Goal: Task Accomplishment & Management: Manage account settings

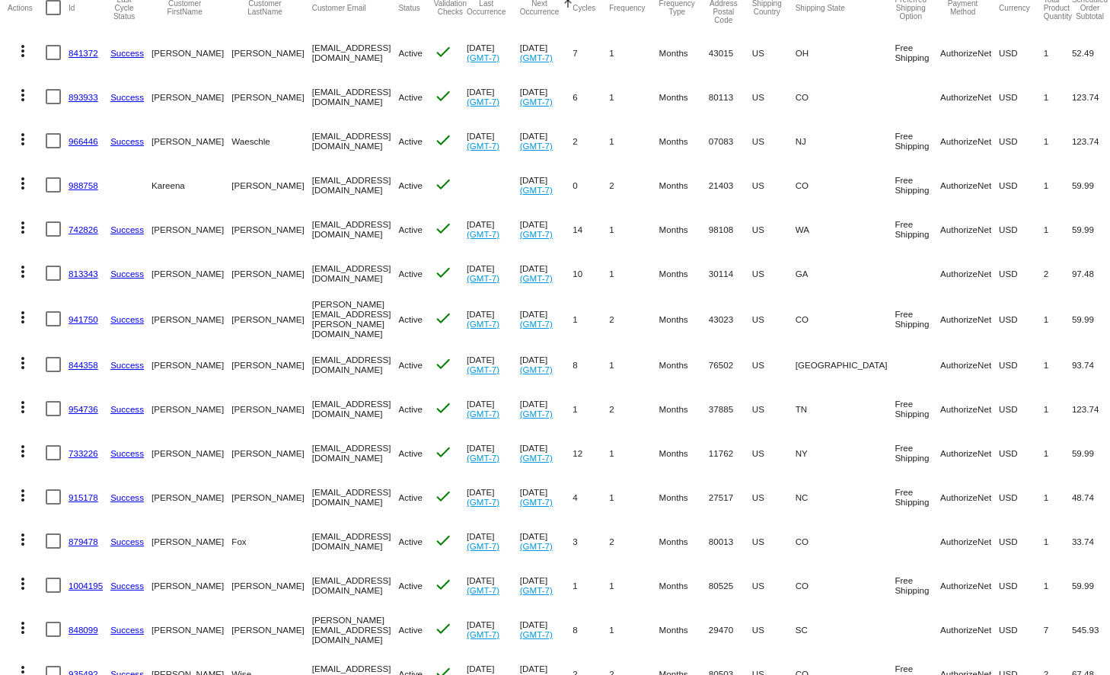
scroll to position [158, 0]
click at [27, 52] on mat-icon "more_vert" at bounding box center [23, 52] width 18 height 18
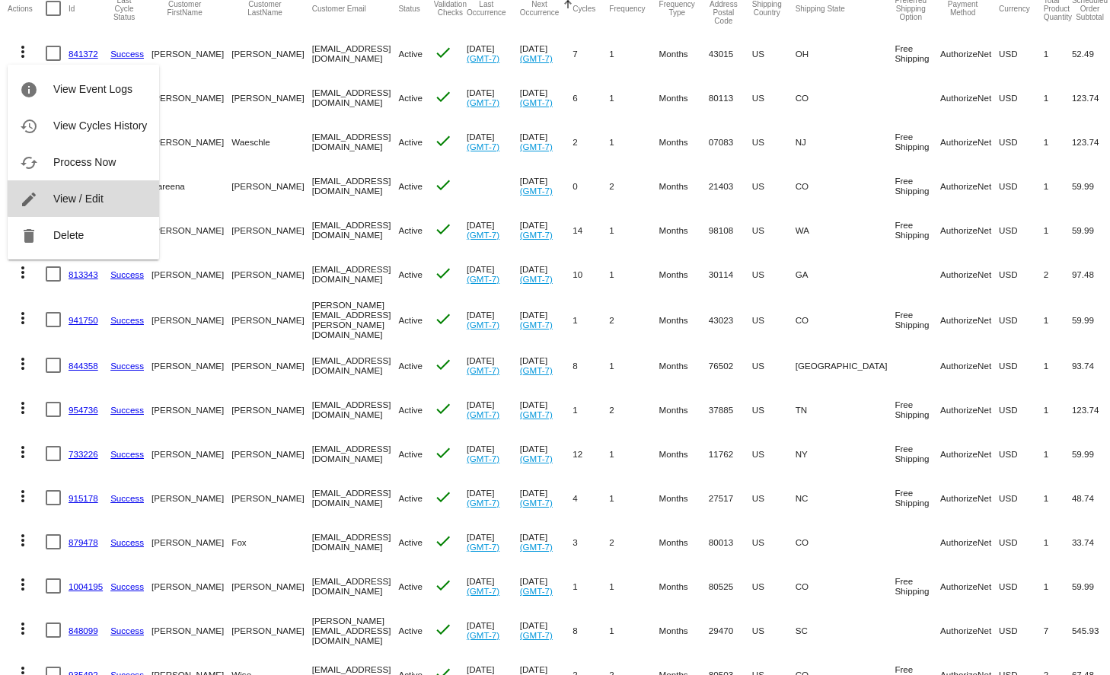
click at [100, 192] on button "edit View / Edit" at bounding box center [84, 198] width 152 height 37
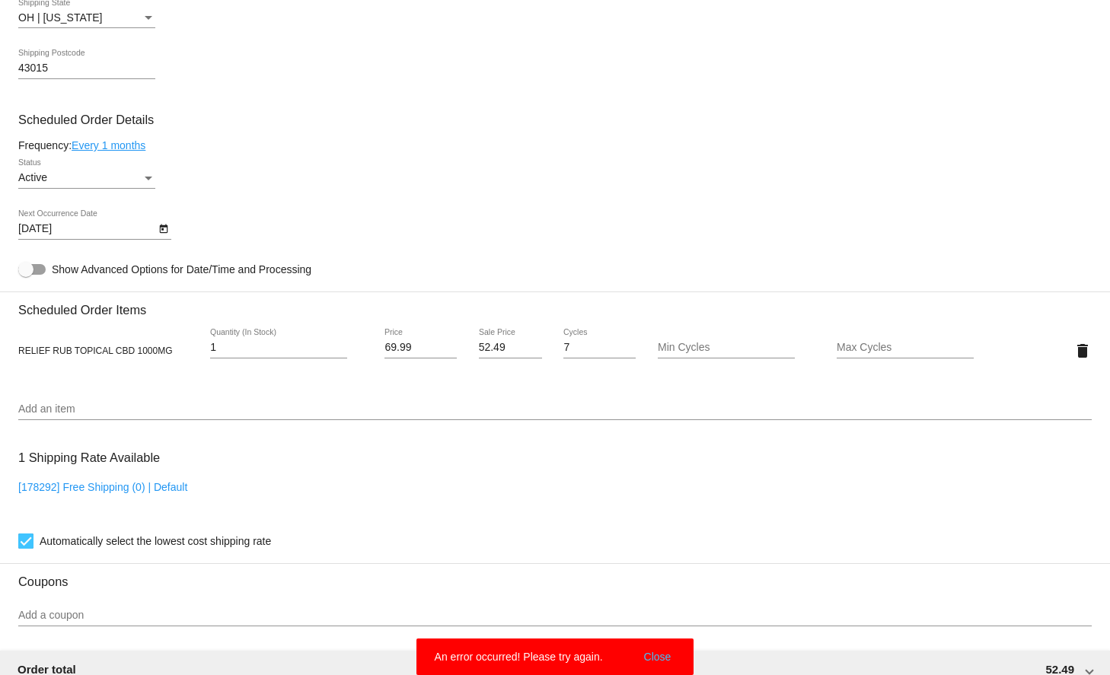
scroll to position [771, 0]
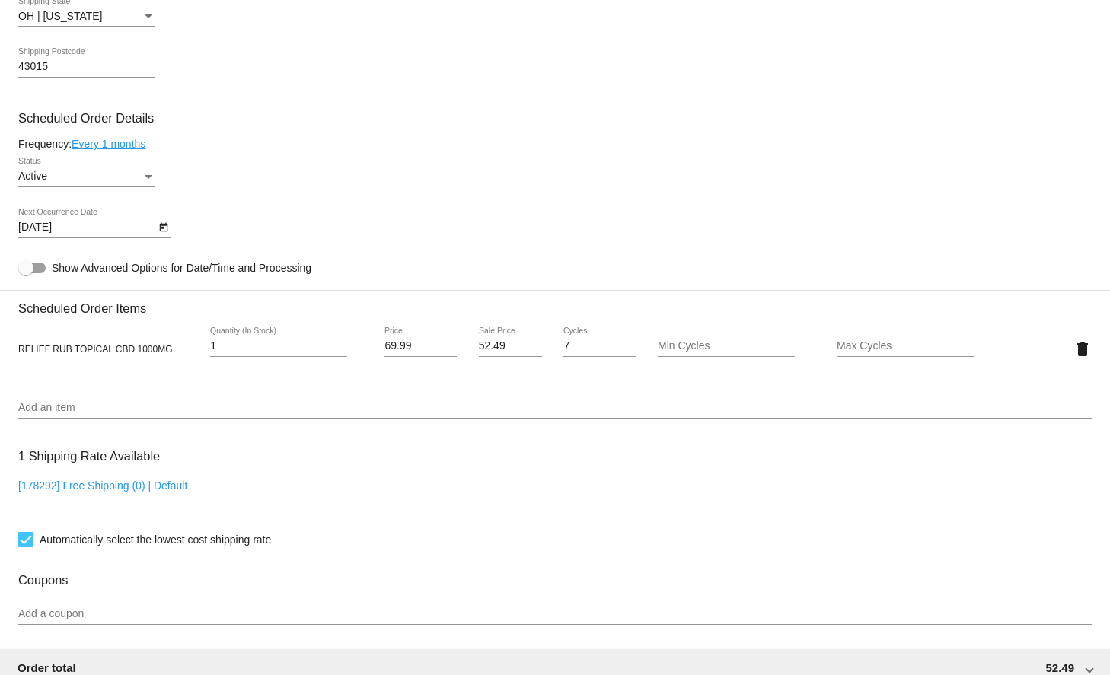
click at [136, 142] on mat-card-content "Customer 5317421: [PERSON_NAME] [EMAIL_ADDRESS][DOMAIN_NAME] Customer Shipping …" at bounding box center [555, 287] width 1074 height 1434
click at [136, 150] on link "Every 1 months" at bounding box center [109, 144] width 74 height 12
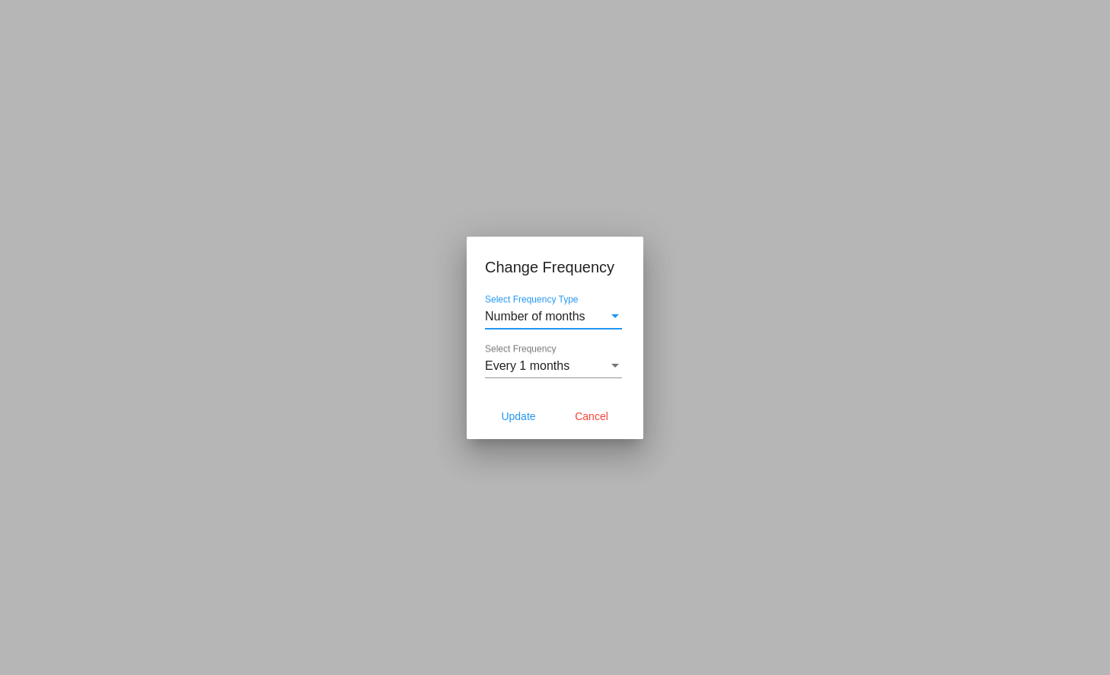
click at [578, 361] on div "Every 1 months" at bounding box center [546, 366] width 123 height 14
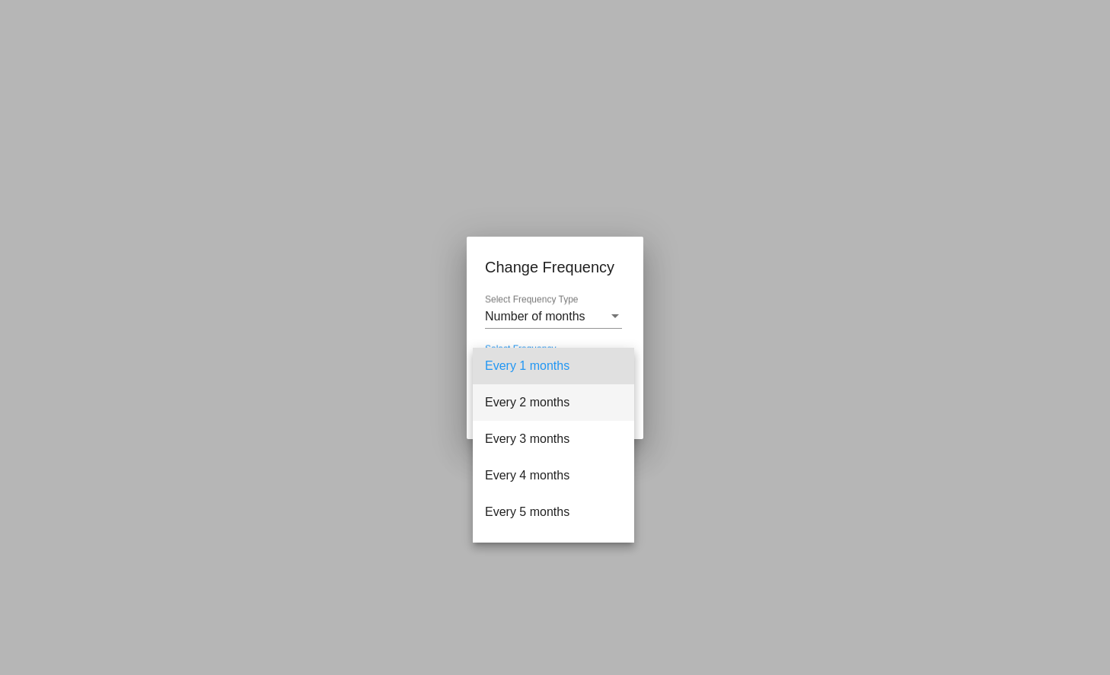
click at [553, 410] on span "Every 2 months" at bounding box center [553, 403] width 137 height 37
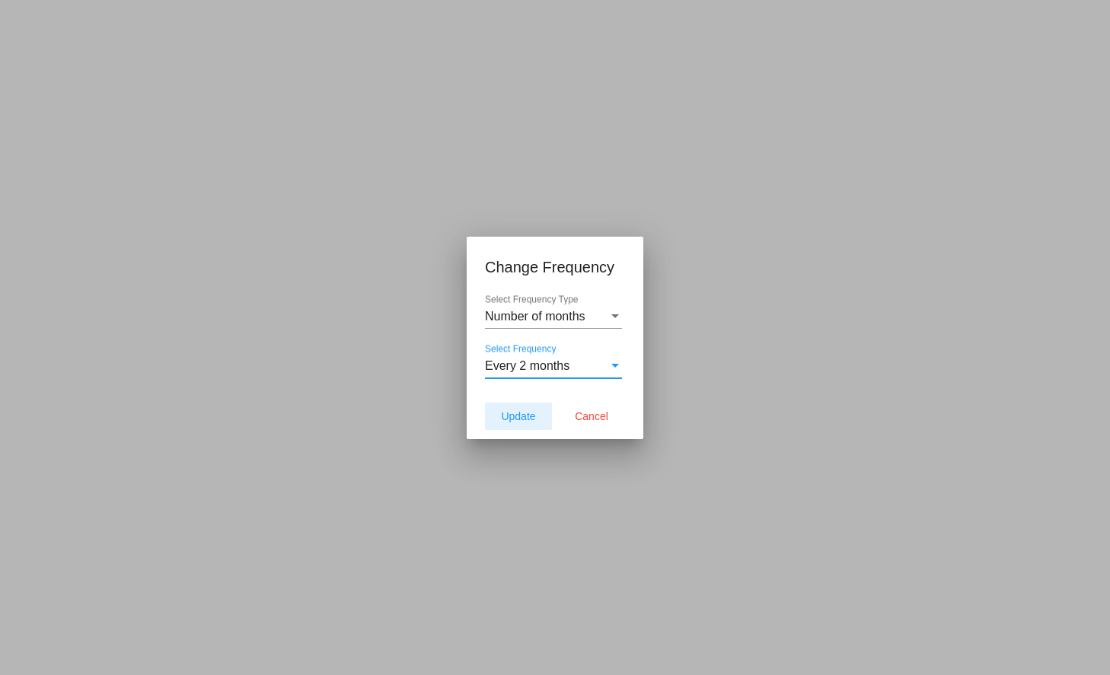
click at [525, 422] on span "Update" at bounding box center [518, 416] width 34 height 12
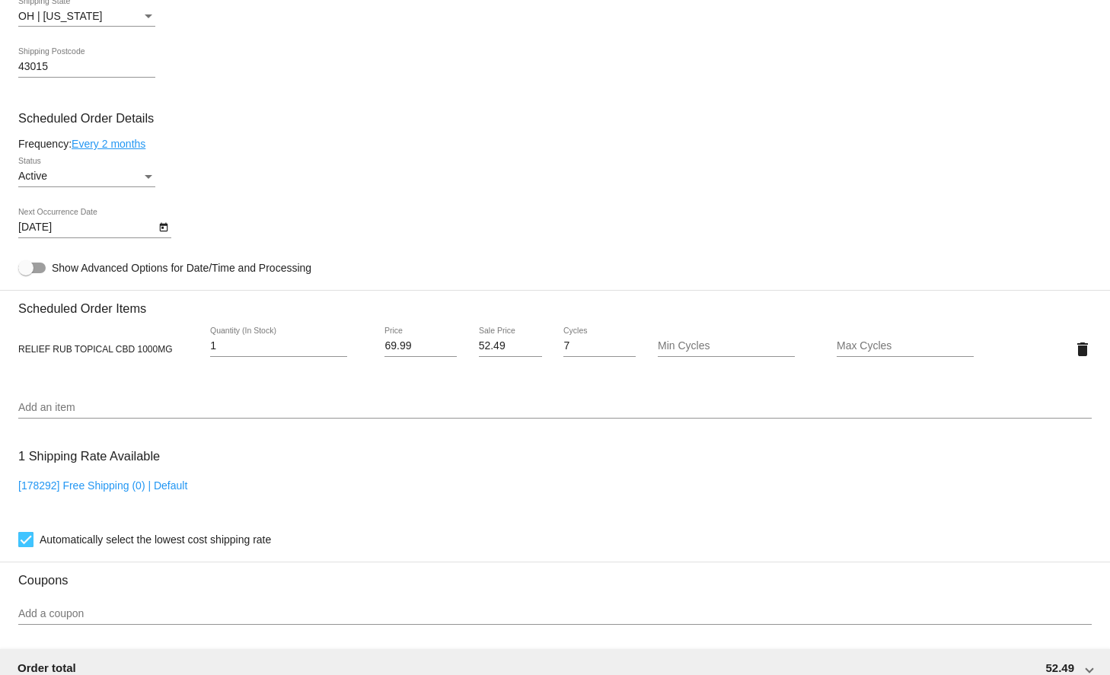
type input "[DATE]"
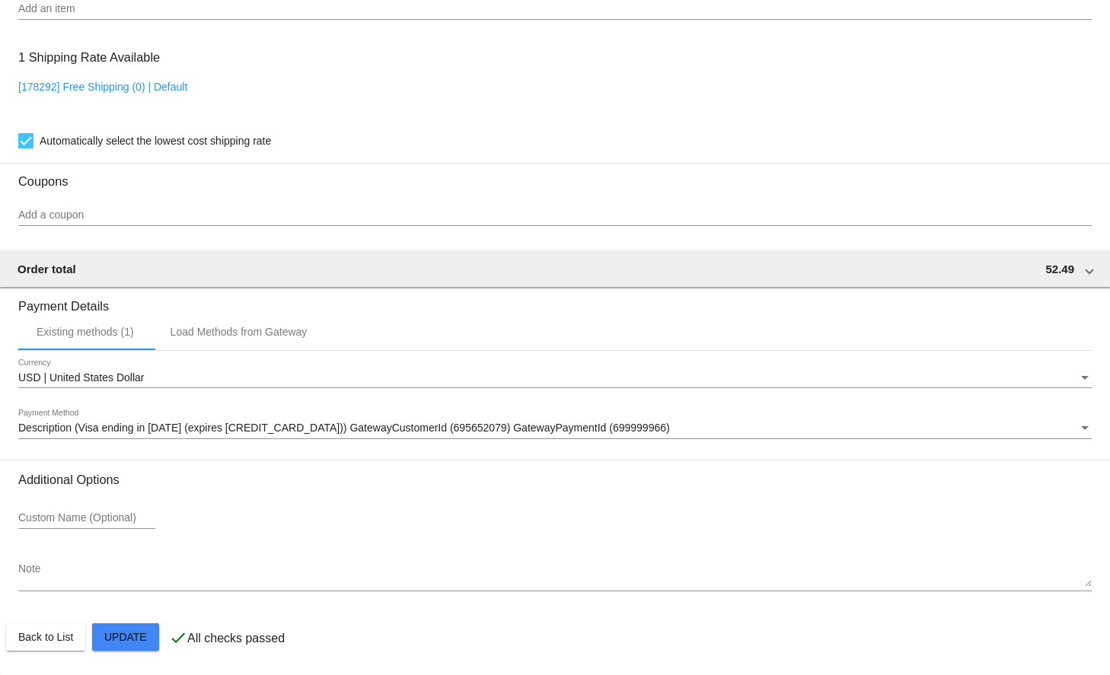
scroll to position [1180, 0]
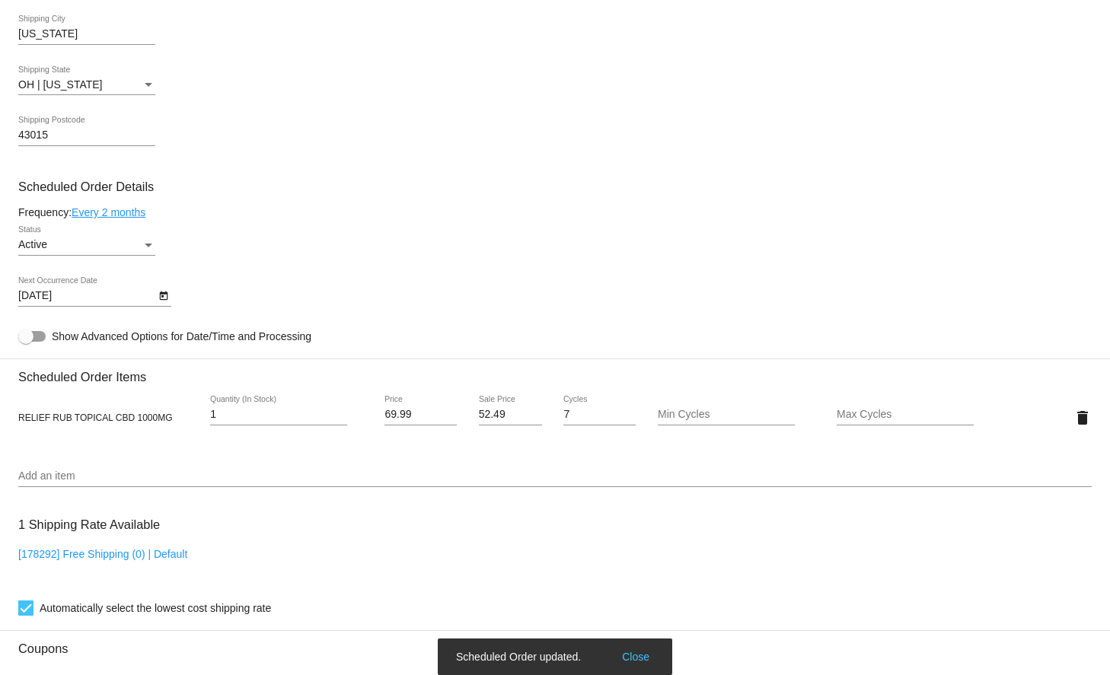
scroll to position [685, 0]
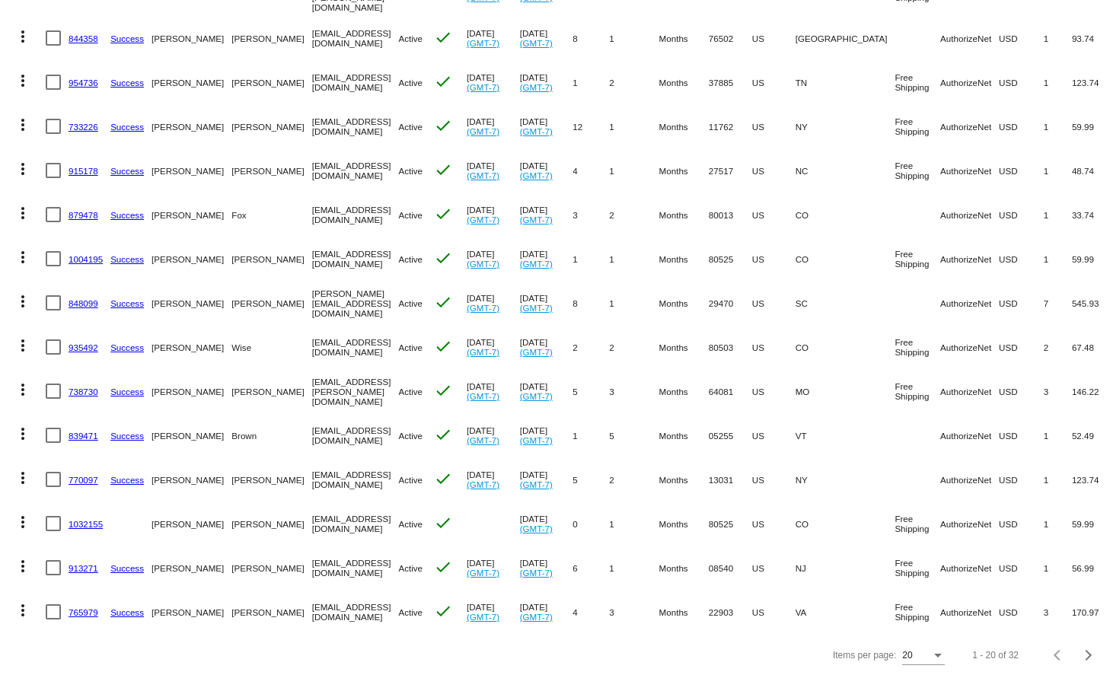
scroll to position [441, 0]
click at [1092, 656] on span "Next page" at bounding box center [1089, 657] width 30 height 8
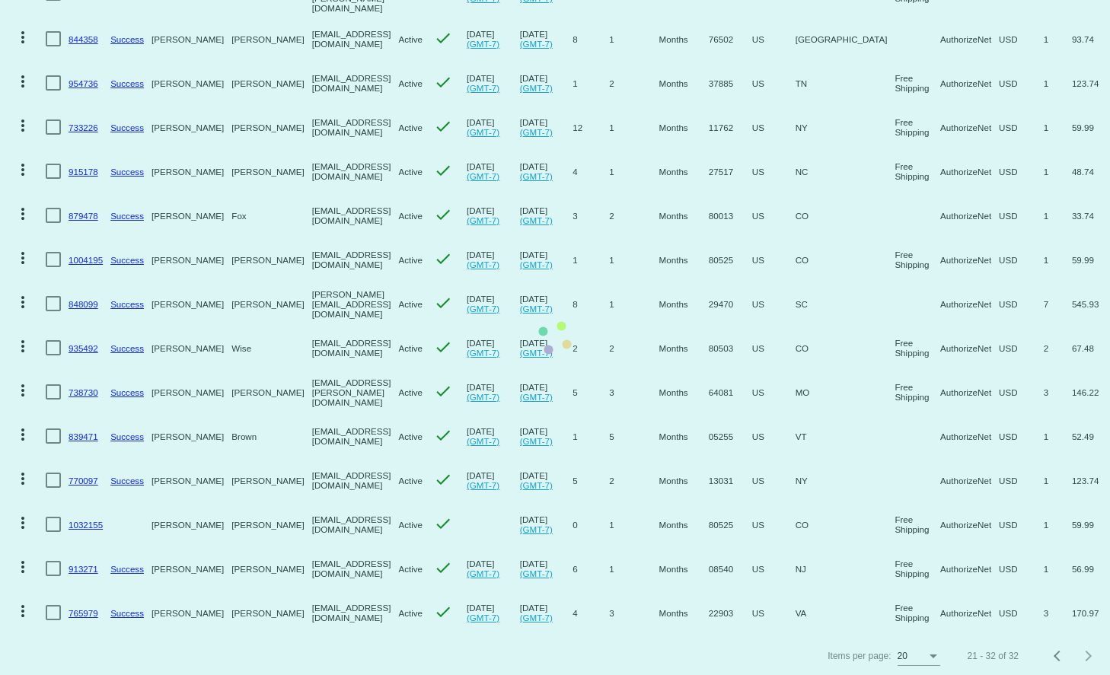
scroll to position [88, 0]
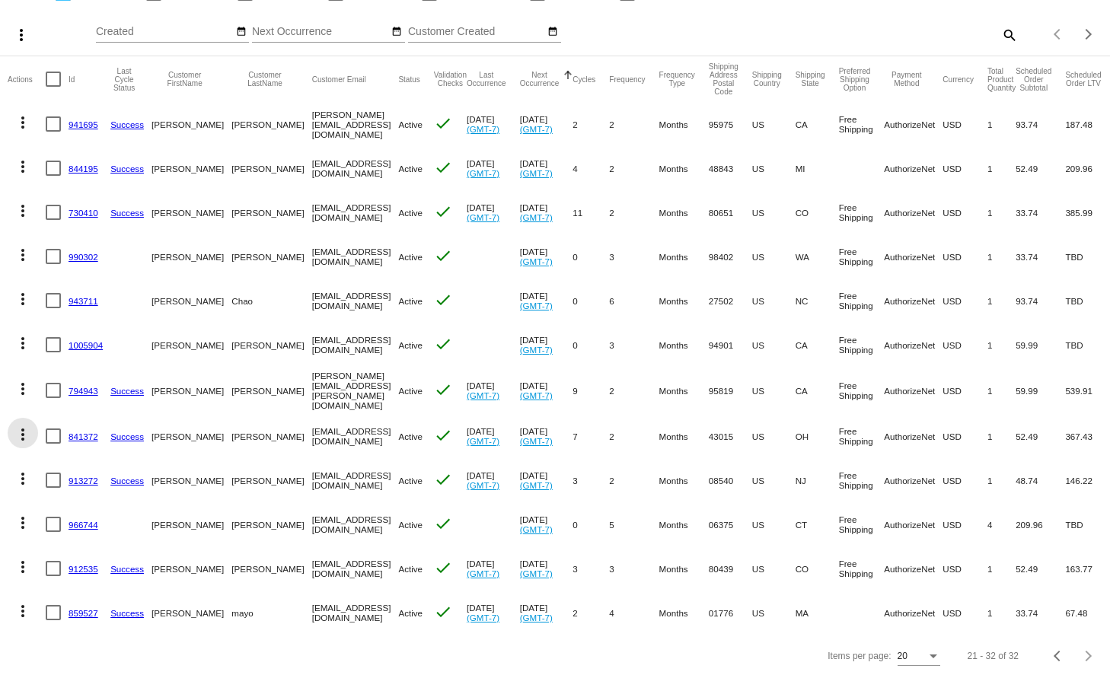
click at [22, 435] on mat-icon "more_vert" at bounding box center [23, 435] width 18 height 18
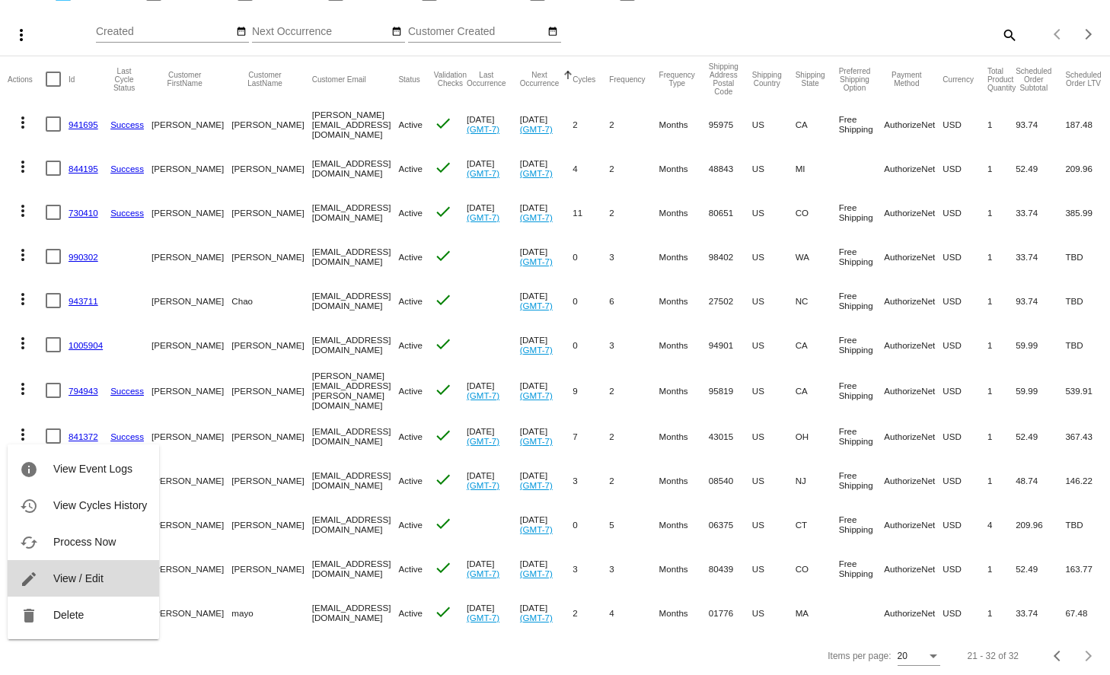
click at [88, 582] on span "View / Edit" at bounding box center [78, 579] width 50 height 12
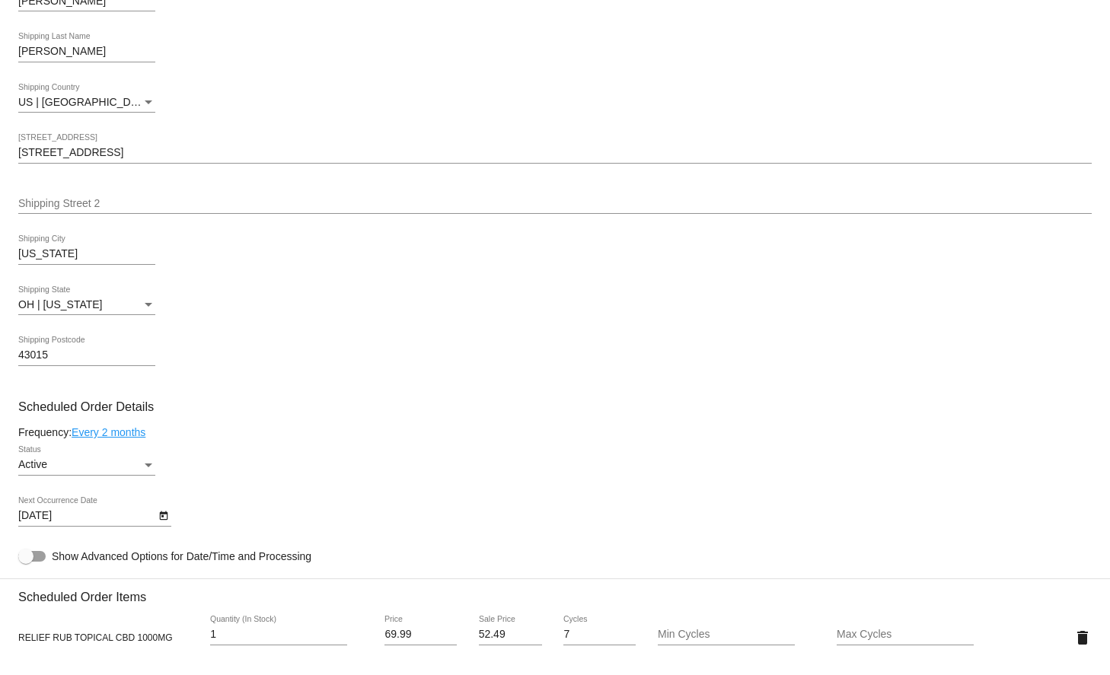
scroll to position [517, 0]
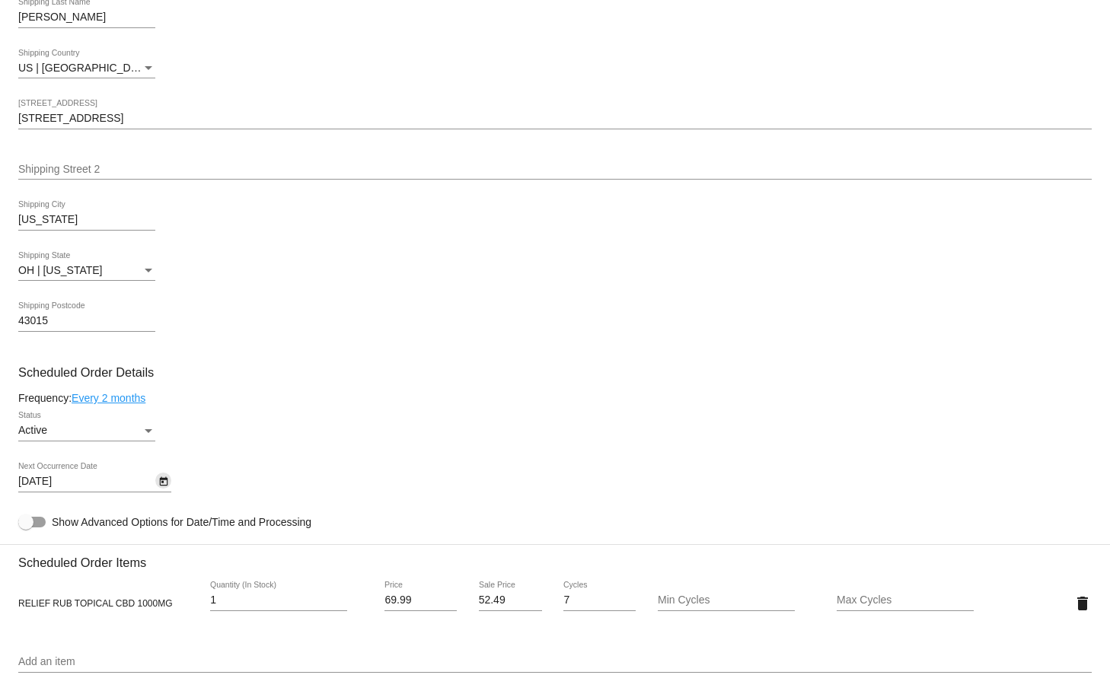
click at [164, 483] on icon "Open calendar" at bounding box center [163, 482] width 11 height 18
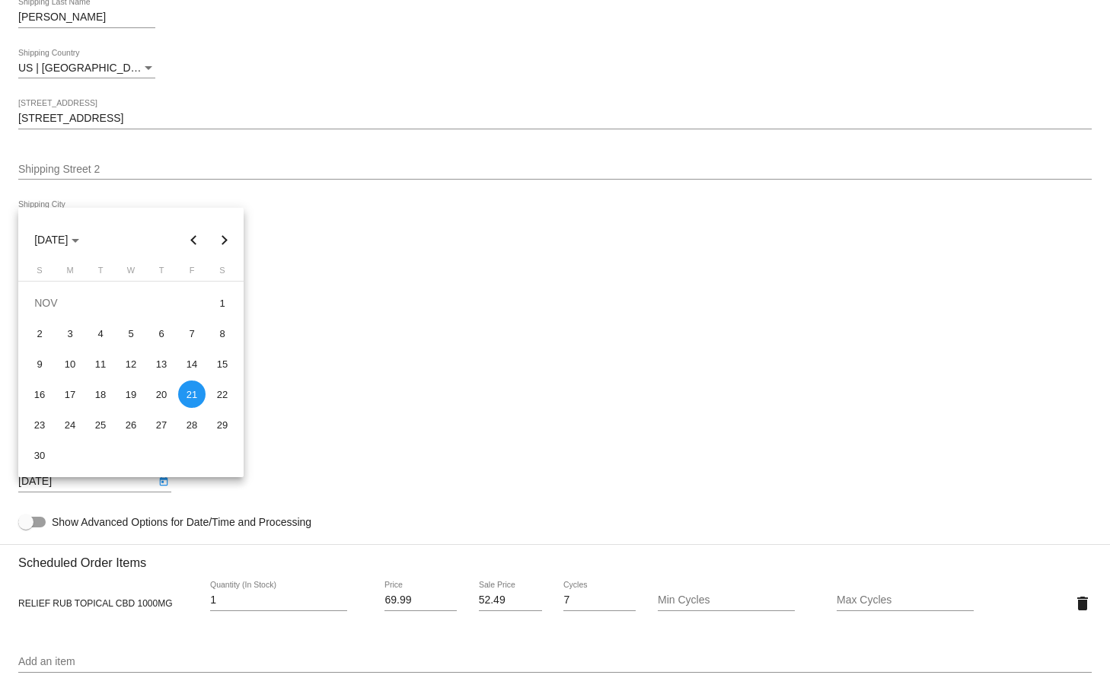
click at [196, 238] on button "Previous month" at bounding box center [194, 240] width 30 height 30
click at [106, 392] on div "21" at bounding box center [100, 394] width 27 height 27
type input "10/21/2025"
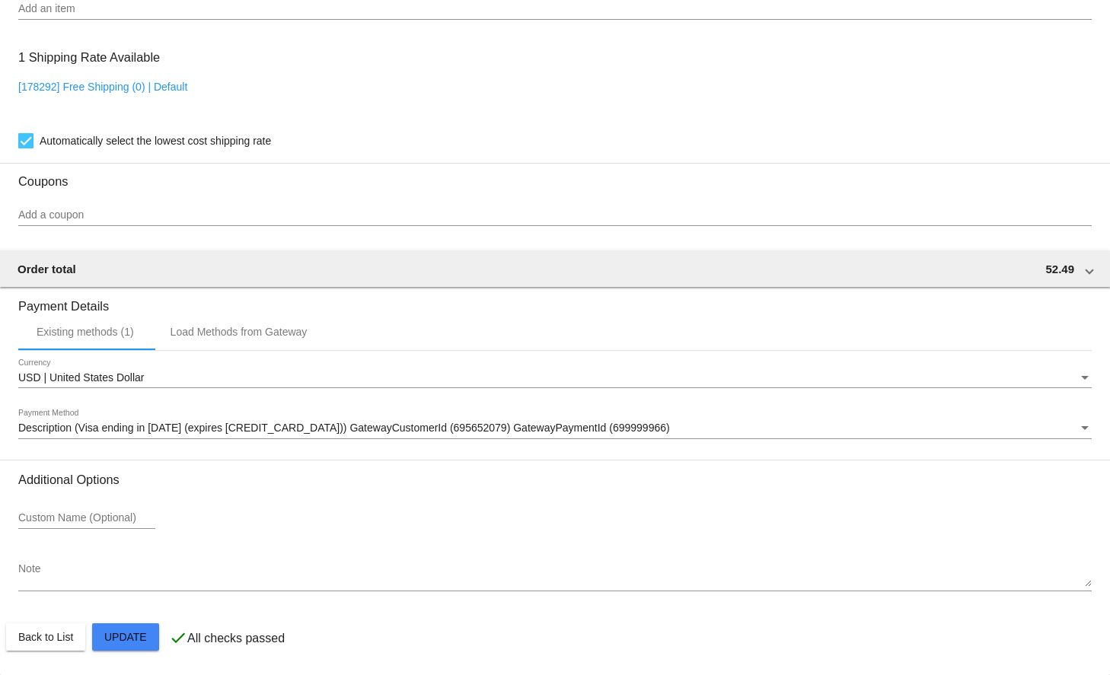
scroll to position [1180, 0]
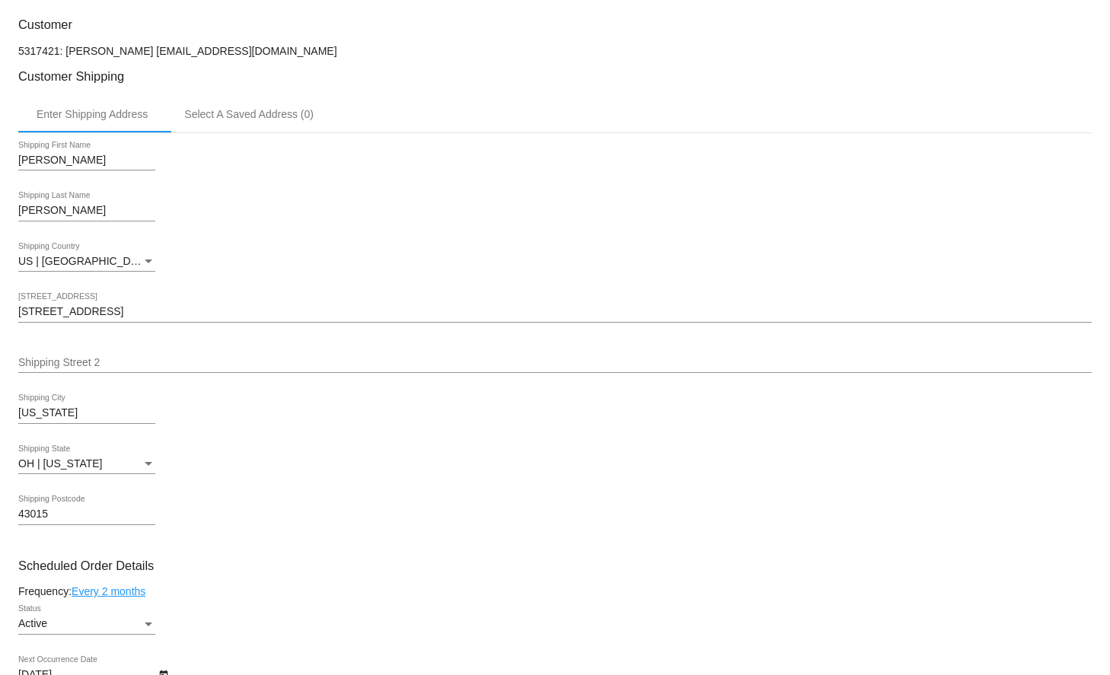
scroll to position [107, 0]
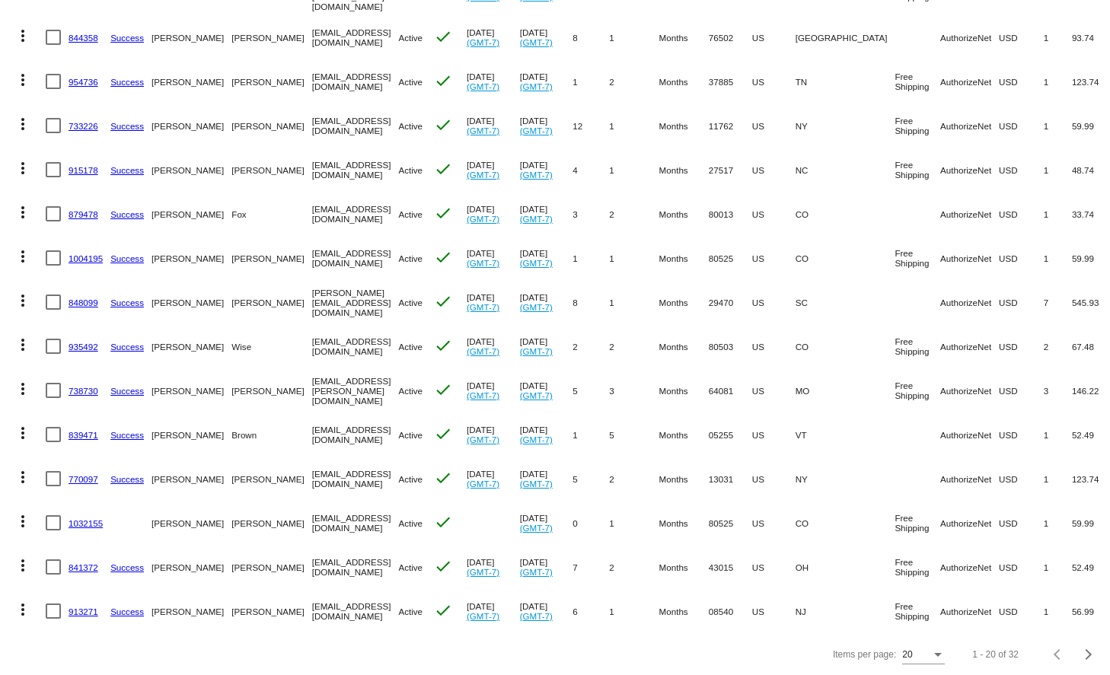
scroll to position [441, 0]
